Goal: Transaction & Acquisition: Purchase product/service

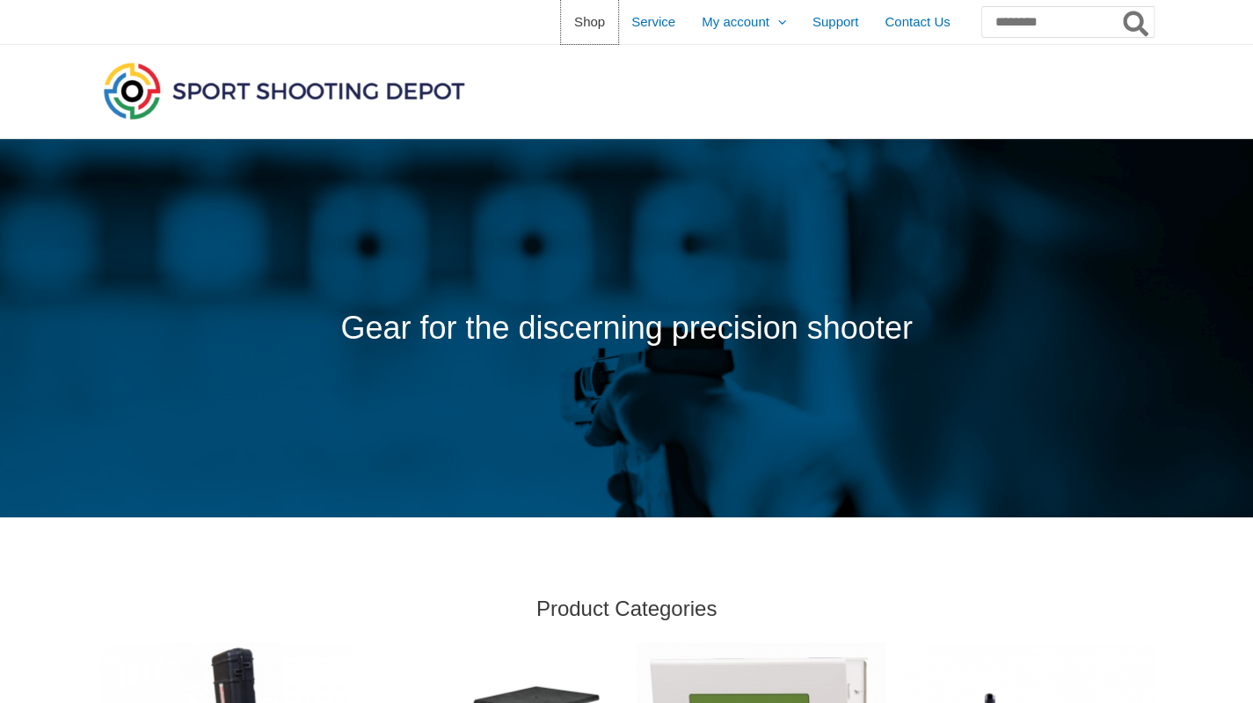
click at [574, 23] on span "Shop" at bounding box center [589, 22] width 31 height 44
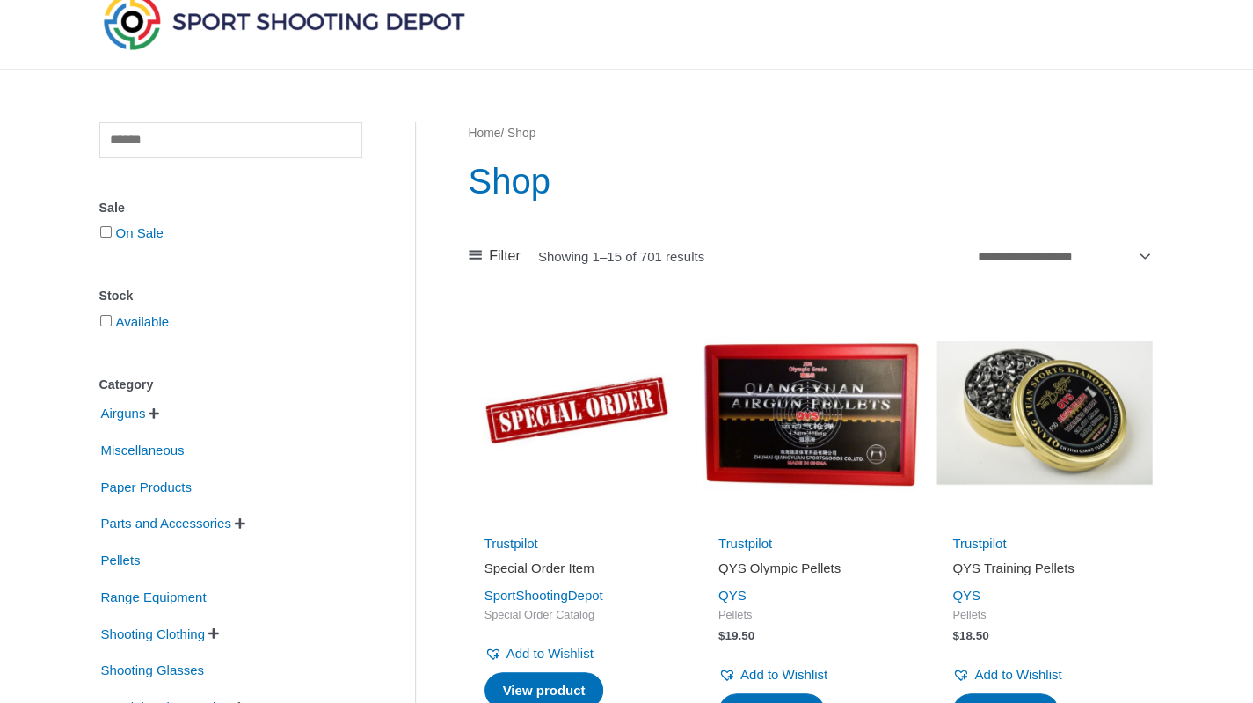
scroll to position [84, 0]
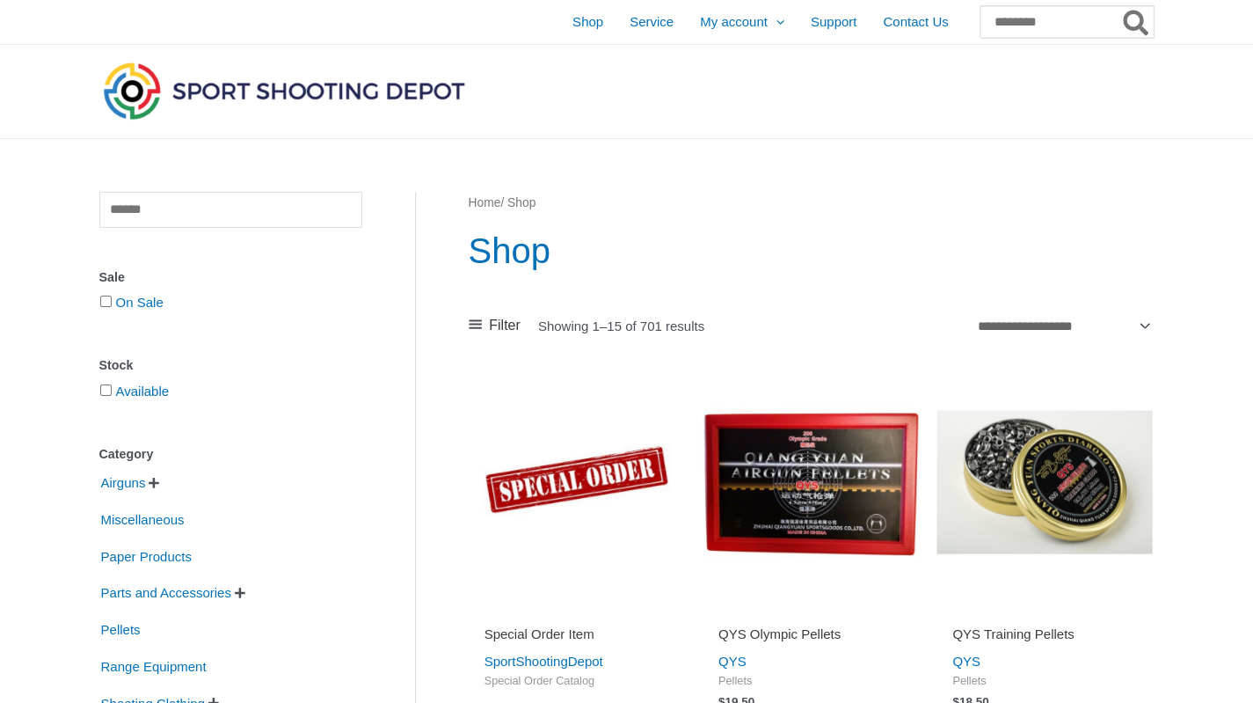
click at [1003, 19] on input "Search for:" at bounding box center [1067, 22] width 173 height 32
type input "******"
click at [1119, 6] on button "Search" at bounding box center [1136, 22] width 34 height 32
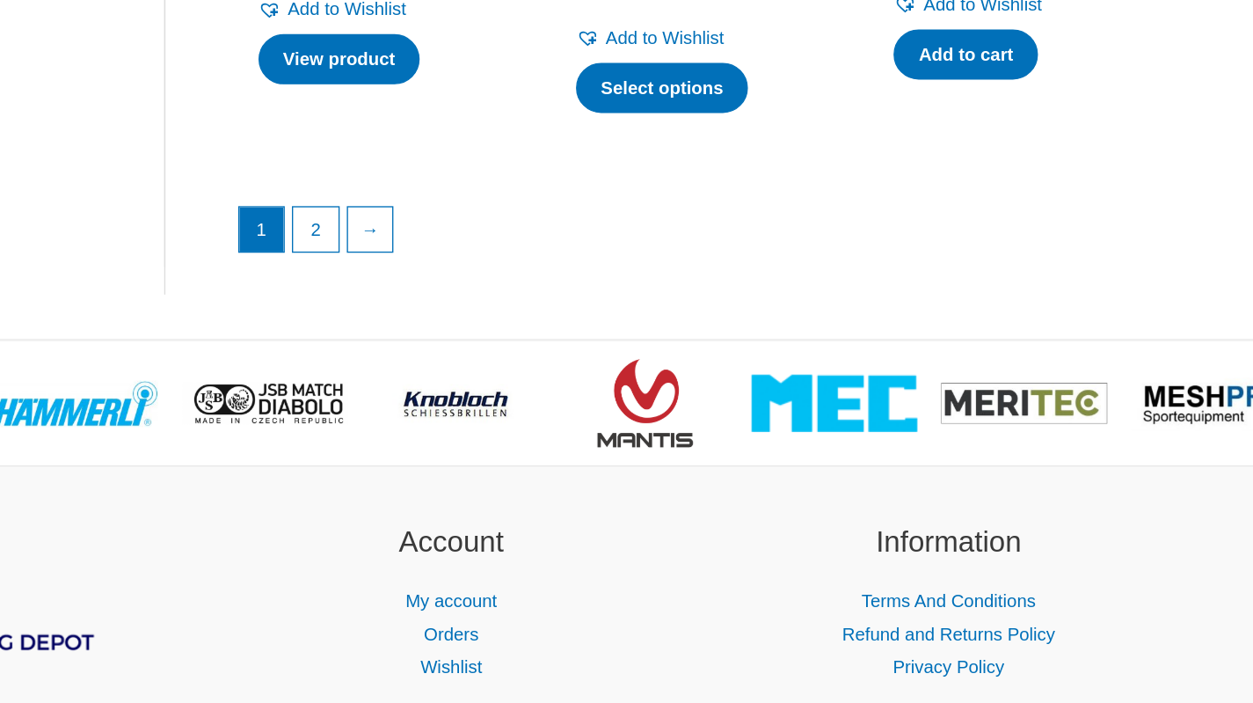
scroll to position [2783, 0]
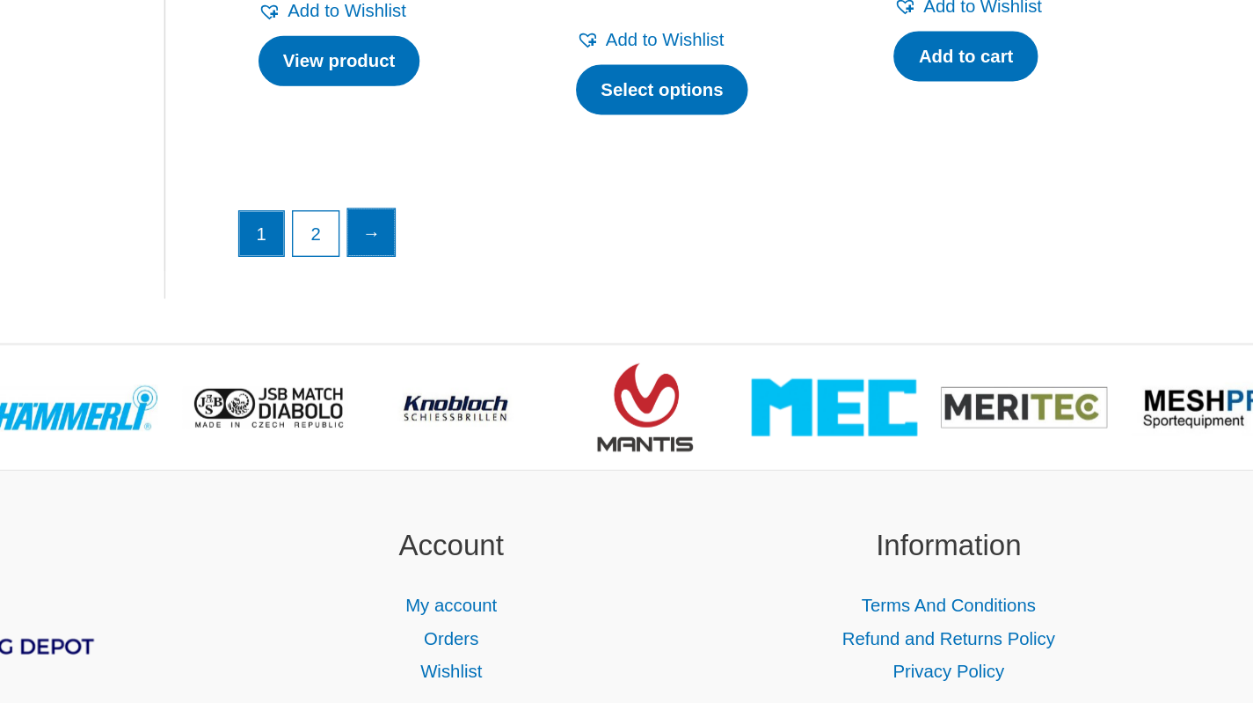
click at [581, 205] on link "→" at bounding box center [568, 199] width 35 height 35
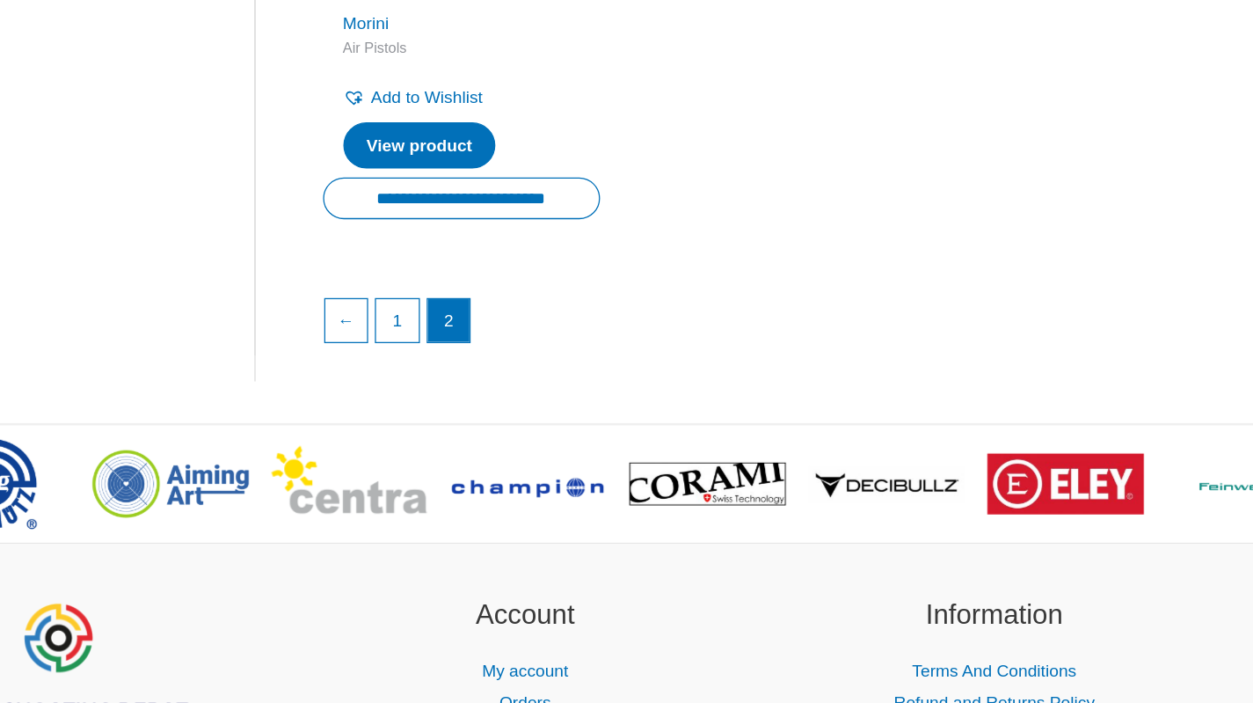
scroll to position [1446, 0]
